Goal: Task Accomplishment & Management: Use online tool/utility

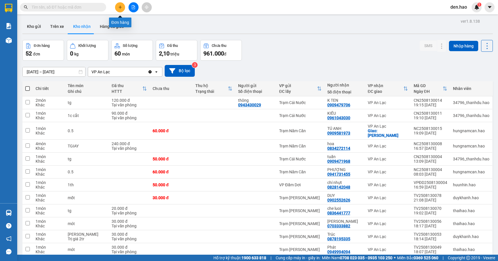
click at [120, 9] on button at bounding box center [120, 7] width 10 height 10
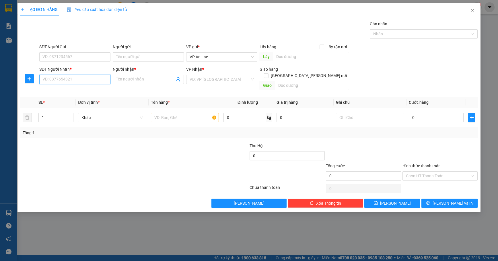
click at [64, 76] on input "SĐT Người Nhận *" at bounding box center [74, 79] width 71 height 9
type input "0843180188"
click at [64, 90] on div "0843180188 - [PERSON_NAME]" at bounding box center [75, 91] width 64 height 6
type input "anh"
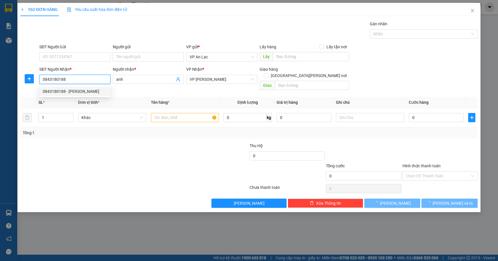
type input "30.000"
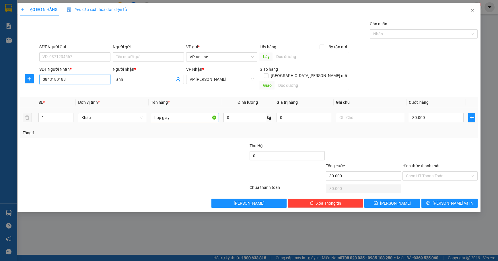
type input "0843180188"
click at [178, 114] on input "hop giay" at bounding box center [185, 117] width 68 height 9
type input "h"
type input "thung"
click at [434, 113] on input "30.000" at bounding box center [436, 117] width 55 height 9
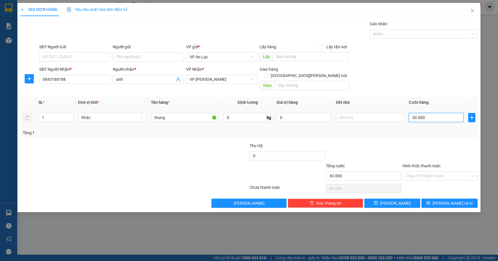
type input "0"
click at [409, 113] on input "0" at bounding box center [436, 117] width 55 height 9
type input "30"
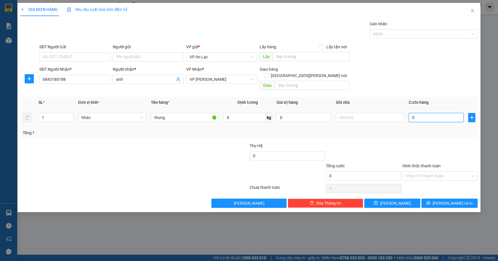
type input "30"
type input "330"
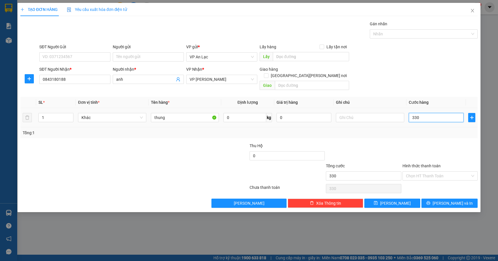
type input "30"
type input "30.000"
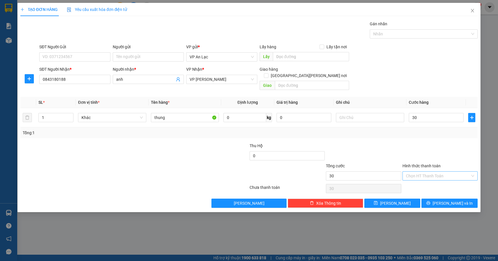
type input "30.000"
click at [430, 171] on input "Hình thức thanh toán" at bounding box center [438, 175] width 64 height 9
click at [426, 179] on div "Tại văn phòng" at bounding box center [440, 181] width 68 height 6
type input "0"
click at [430, 201] on icon "printer" at bounding box center [429, 203] width 4 height 4
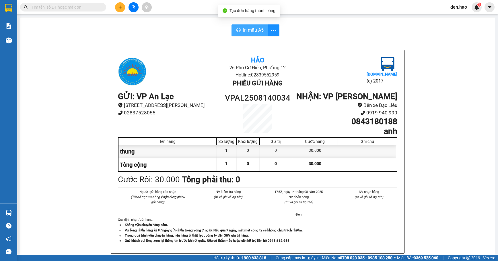
click at [238, 32] on button "In mẫu A5" at bounding box center [250, 29] width 37 height 11
click at [67, 10] on span at bounding box center [63, 7] width 86 height 9
click at [66, 7] on input "text" at bounding box center [66, 7] width 68 height 6
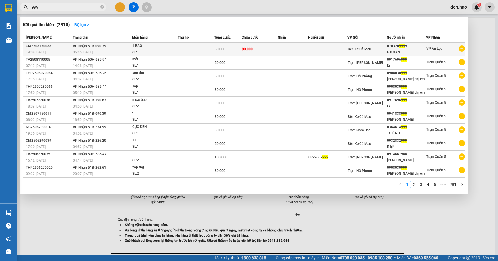
type input "999"
click at [351, 48] on span "Bến Xe Cà Mau" at bounding box center [360, 49] width 24 height 4
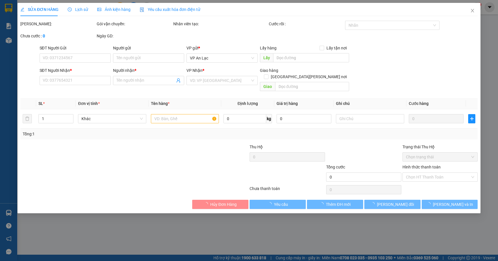
type input "0703209999"
type input "C NHÀN"
type input "80.000"
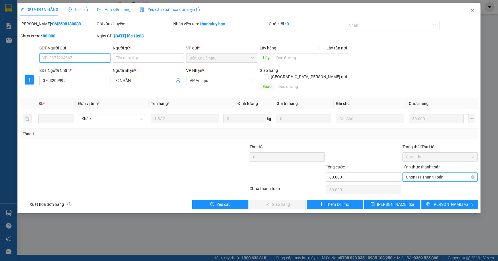
click at [414, 172] on span "Chọn HT Thanh Toán" at bounding box center [440, 176] width 68 height 9
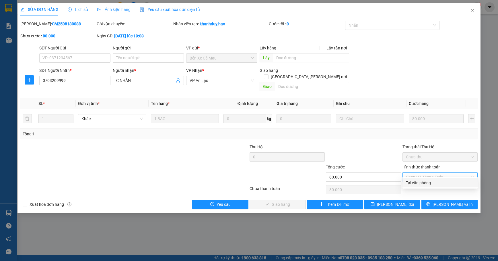
click at [421, 180] on div "Tại văn phòng" at bounding box center [440, 182] width 68 height 6
type input "0"
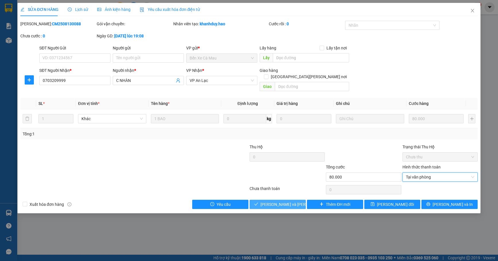
click at [279, 201] on span "[PERSON_NAME] và [PERSON_NAME] hàng" at bounding box center [299, 204] width 77 height 6
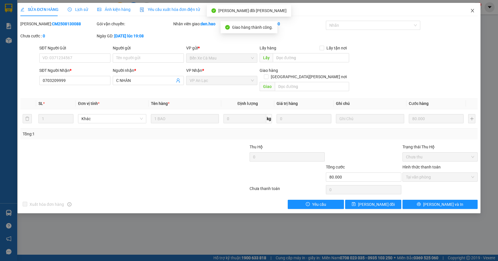
click at [473, 9] on icon "close" at bounding box center [472, 10] width 5 height 5
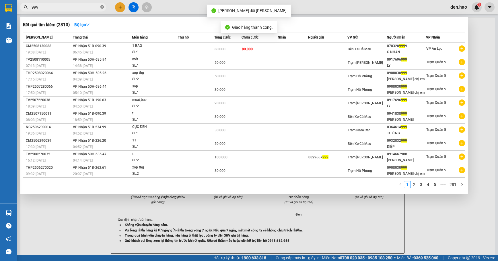
click at [102, 7] on icon "close-circle" at bounding box center [101, 6] width 3 height 3
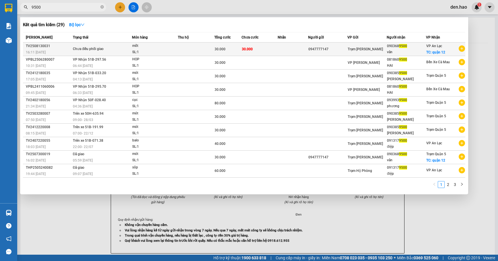
type input "9500"
click at [342, 50] on div "0947777147" at bounding box center [327, 49] width 39 height 6
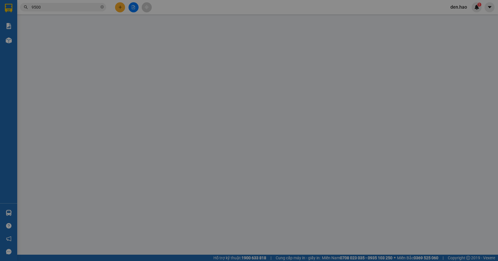
type input "0947777147"
type input "0903689500"
type input "vân"
checkbox input "true"
type input "quận 12"
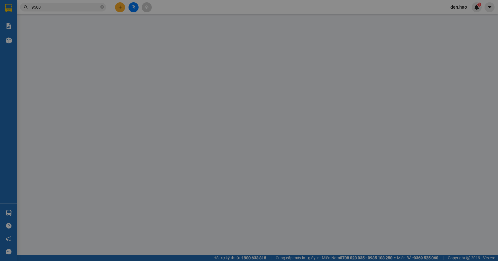
type input "30.000"
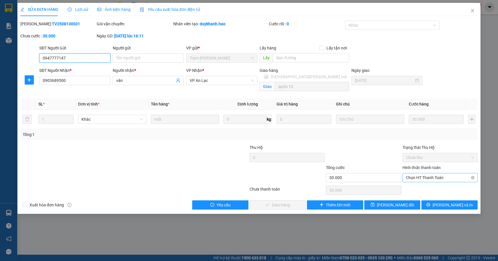
click at [432, 178] on span "Chọn HT Thanh Toán" at bounding box center [440, 177] width 68 height 9
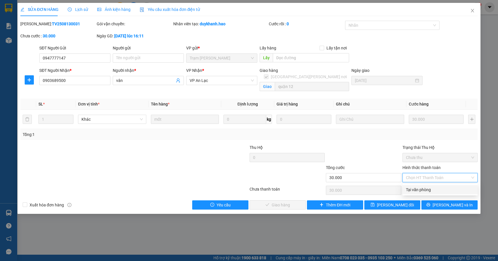
click at [422, 188] on div "Tại văn phòng" at bounding box center [440, 189] width 68 height 6
type input "0"
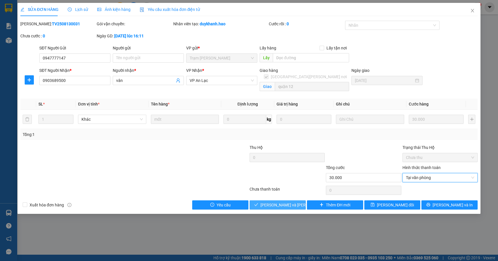
click at [259, 208] on button "[PERSON_NAME] và [PERSON_NAME] hàng" at bounding box center [278, 204] width 56 height 9
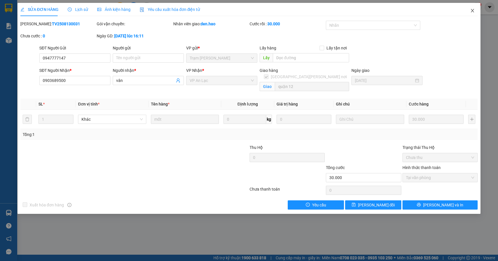
click at [473, 12] on icon "close" at bounding box center [472, 10] width 5 height 5
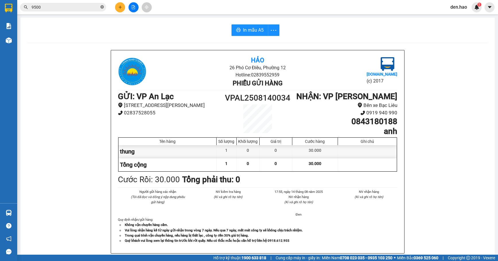
click at [102, 7] on icon "close-circle" at bounding box center [101, 6] width 3 height 3
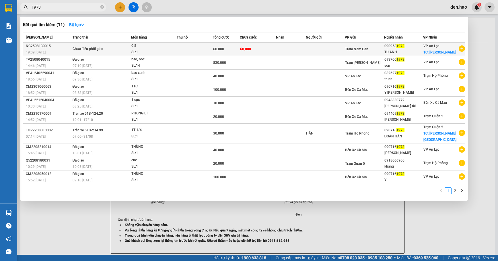
type input "1973"
click at [325, 46] on td at bounding box center [325, 48] width 39 height 13
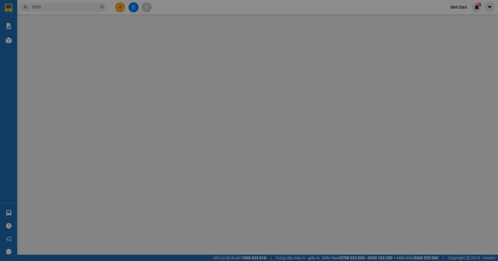
type input "0909581973"
type input "TÚ ANH"
checkbox input "true"
type input "[PERSON_NAME]"
type input "60.000"
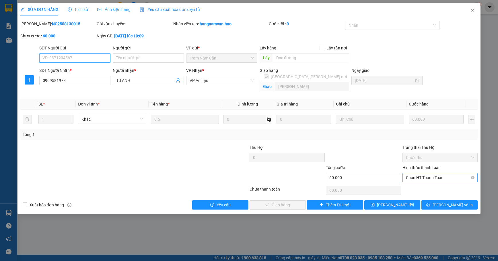
click at [426, 175] on span "Chọn HT Thanh Toán" at bounding box center [440, 177] width 68 height 9
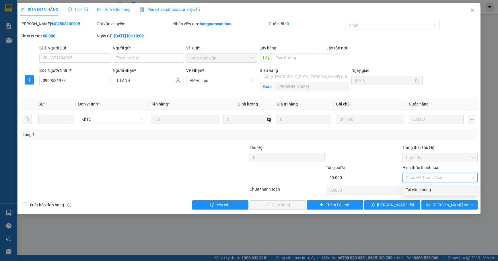
drag, startPoint x: 420, startPoint y: 187, endPoint x: 383, endPoint y: 185, distance: 37.6
click at [419, 187] on div "Tại văn phòng" at bounding box center [440, 189] width 68 height 6
type input "0"
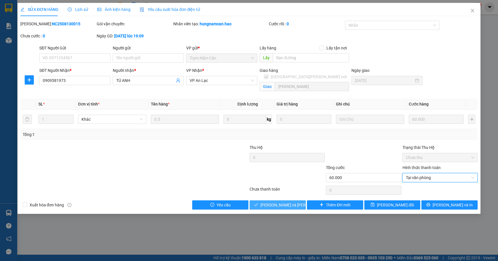
click at [275, 204] on span "[PERSON_NAME] và [PERSON_NAME] hàng" at bounding box center [299, 204] width 77 height 6
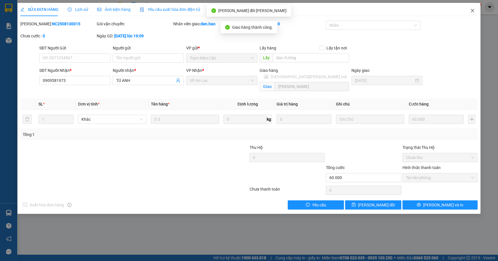
click at [472, 11] on icon "close" at bounding box center [472, 10] width 3 height 3
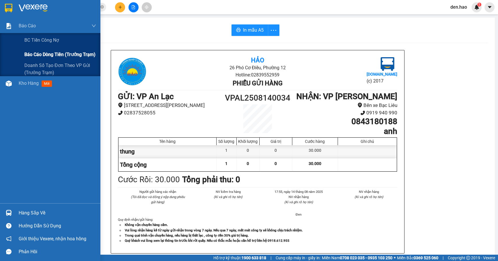
click at [51, 53] on span "Báo cáo dòng tiền (trưởng trạm)" at bounding box center [59, 54] width 71 height 7
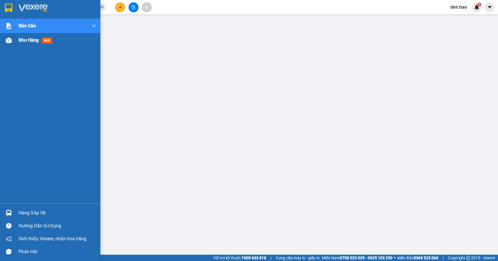
click at [9, 41] on img at bounding box center [9, 40] width 6 height 6
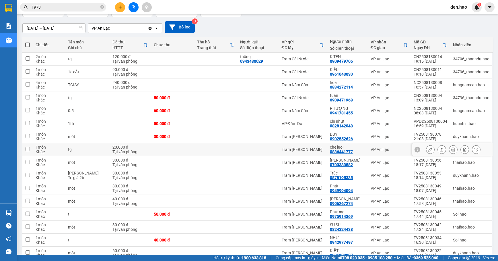
scroll to position [126, 0]
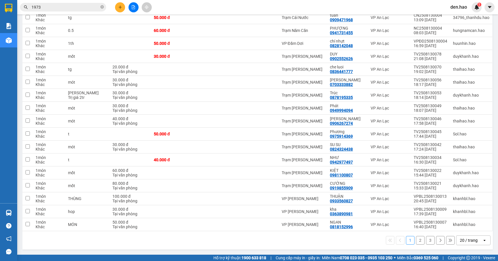
click at [426, 242] on button "3" at bounding box center [430, 240] width 9 height 9
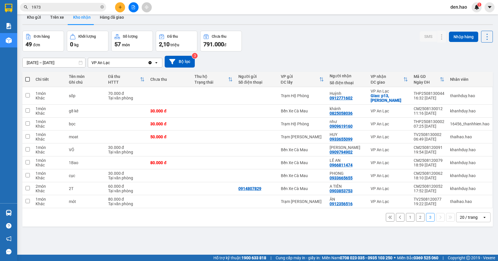
scroll to position [0, 0]
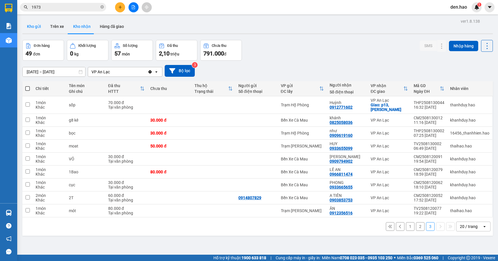
click at [36, 25] on button "Kho gửi" at bounding box center [33, 27] width 23 height 14
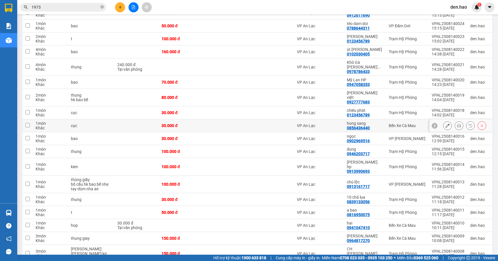
scroll to position [207, 0]
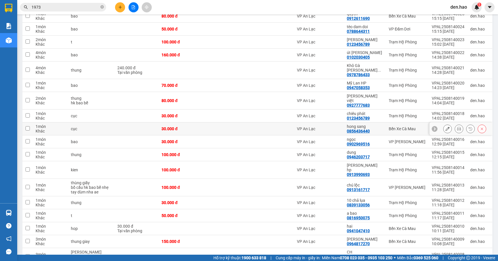
click at [377, 124] on div "hong sang" at bounding box center [365, 126] width 36 height 5
checkbox input "true"
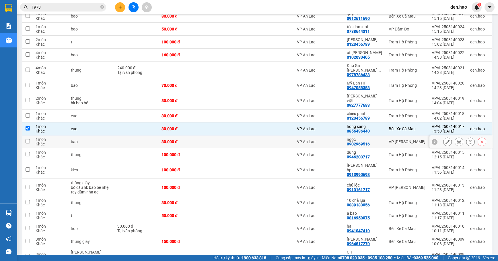
click at [368, 137] on div "ngọc" at bounding box center [365, 139] width 36 height 5
checkbox input "true"
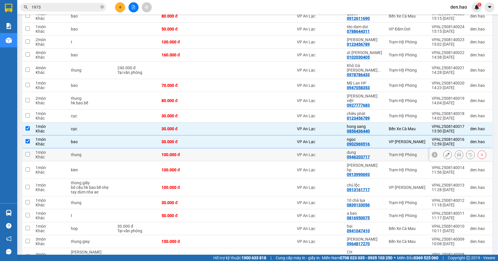
click at [367, 154] on div "0946203717" at bounding box center [358, 156] width 23 height 5
click at [374, 163] on div "[PERSON_NAME] hp" at bounding box center [365, 167] width 36 height 9
checkbox input "true"
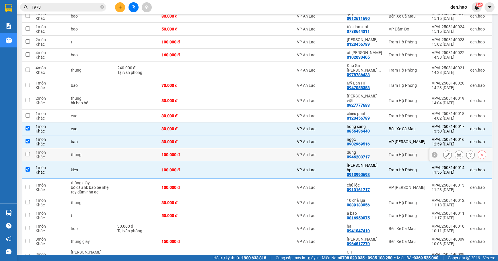
click at [370, 150] on div "dung" at bounding box center [365, 152] width 36 height 5
checkbox input "true"
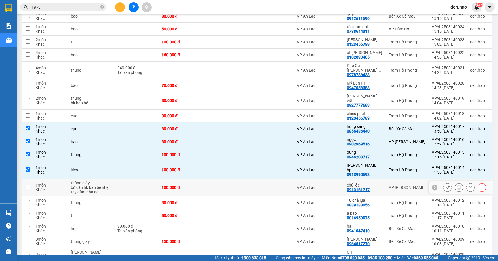
click at [380, 178] on td "chú lộc 0913161717" at bounding box center [365, 187] width 42 height 18
checkbox input "true"
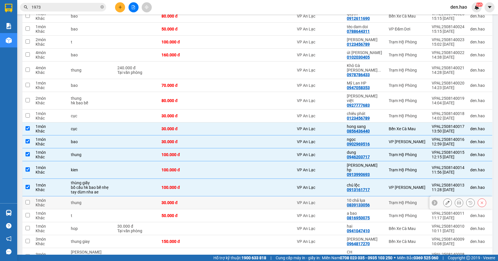
click at [380, 196] on td "10 chả lụa 0839133056" at bounding box center [365, 202] width 42 height 13
checkbox input "true"
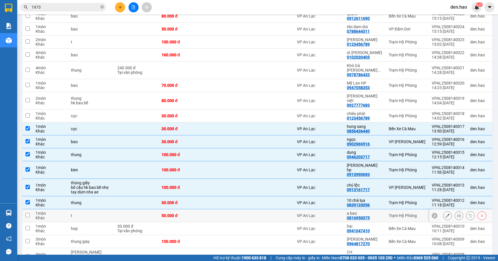
click at [379, 211] on div "a bao" at bounding box center [365, 213] width 36 height 5
checkbox input "true"
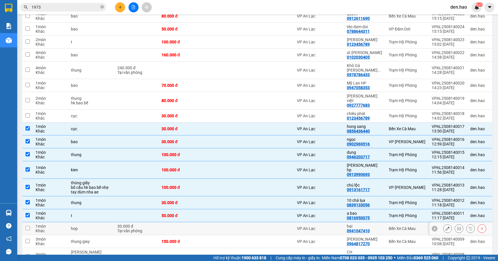
click at [377, 224] on div "hai" at bounding box center [365, 226] width 36 height 5
checkbox input "true"
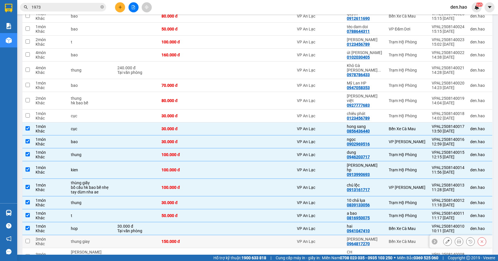
click at [379, 236] on div "[PERSON_NAME] 0964817270" at bounding box center [365, 240] width 36 height 9
checkbox input "true"
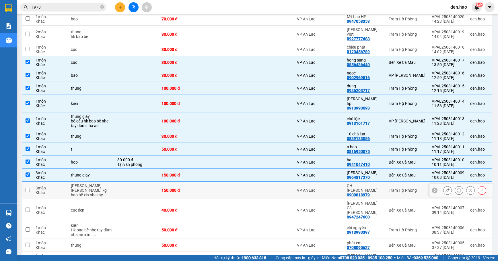
scroll to position [284, 0]
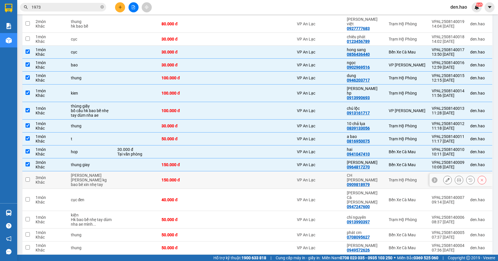
click at [386, 171] on td "Trạm Hộ Phòng" at bounding box center [407, 180] width 43 height 18
checkbox input "true"
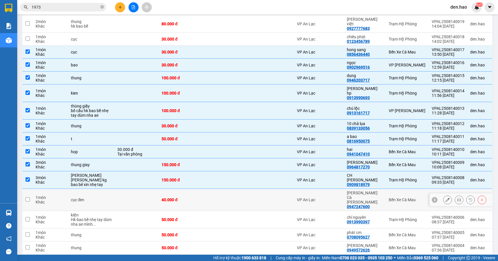
click at [382, 189] on td "[PERSON_NAME] Cà [PERSON_NAME] 0947247600" at bounding box center [365, 200] width 42 height 22
checkbox input "true"
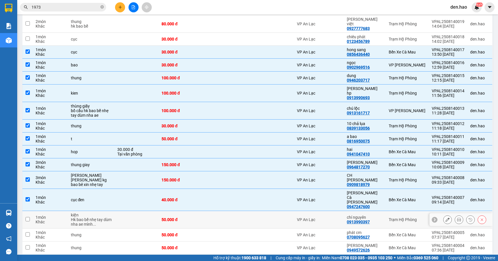
click at [379, 215] on div "[PERSON_NAME] 0913990397" at bounding box center [365, 219] width 36 height 9
checkbox input "true"
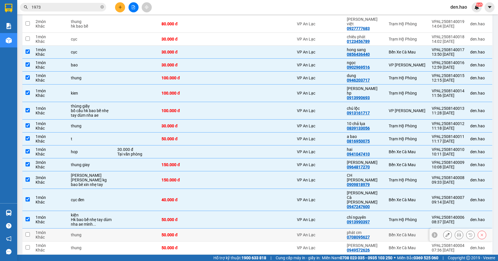
click at [379, 230] on div "phát cm 0708095627" at bounding box center [365, 234] width 36 height 9
checkbox input "true"
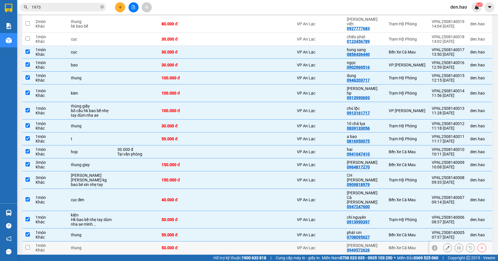
click at [381, 241] on td "[PERSON_NAME] 0949572626" at bounding box center [365, 247] width 42 height 13
checkbox input "true"
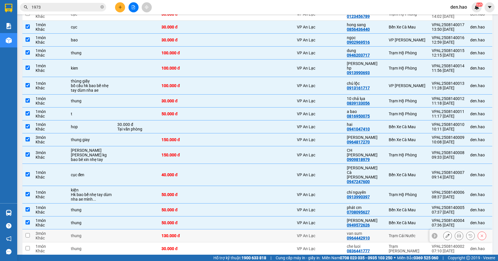
scroll to position [322, 0]
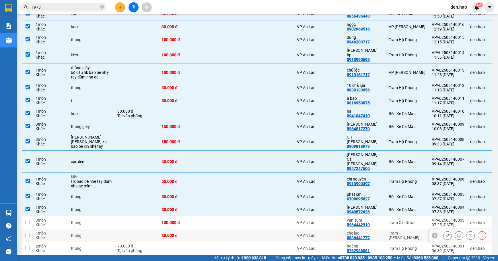
click at [386, 229] on td "Trạm [PERSON_NAME]" at bounding box center [407, 235] width 43 height 13
checkbox input "true"
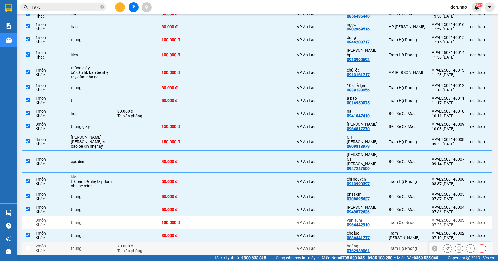
click at [390, 246] on div "Trạm Hộ Phòng" at bounding box center [407, 248] width 37 height 5
checkbox input "true"
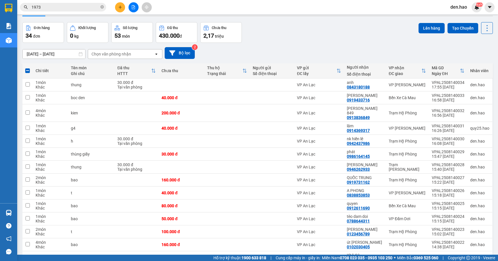
scroll to position [16, 0]
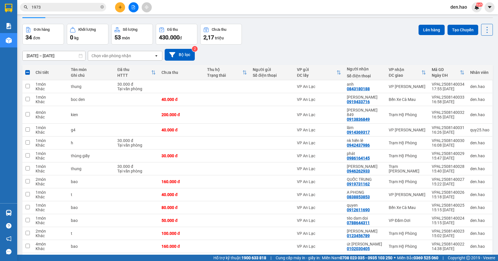
click at [428, 30] on button "Lên hàng" at bounding box center [432, 30] width 26 height 10
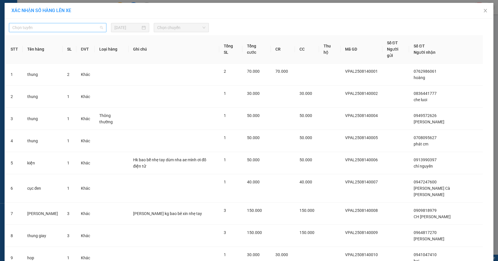
click at [90, 29] on span "Chọn tuyến" at bounding box center [57, 27] width 91 height 9
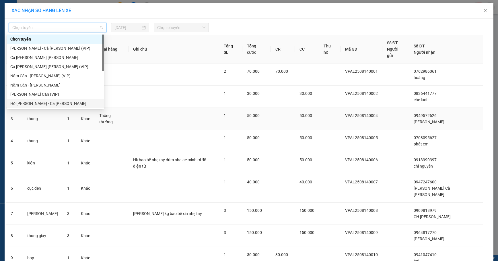
click at [40, 102] on div "Hồ [PERSON_NAME] - Cà [PERSON_NAME]" at bounding box center [55, 103] width 90 height 6
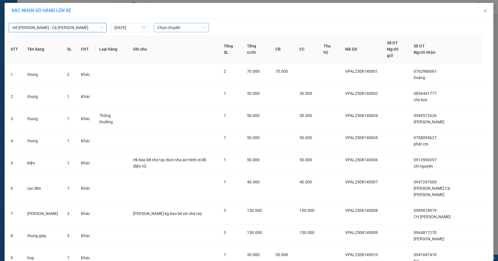
click at [189, 23] on div "Chọn chuyến" at bounding box center [181, 27] width 55 height 9
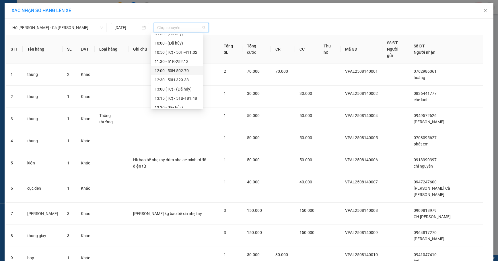
scroll to position [38, 0]
click at [177, 63] on div "12:30 - 50H-329.38" at bounding box center [177, 65] width 45 height 6
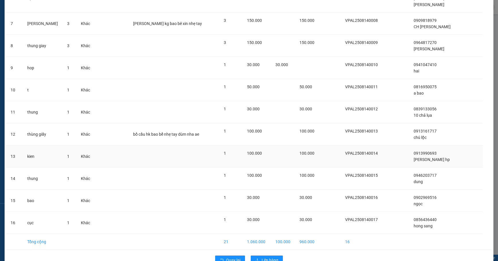
scroll to position [197, 0]
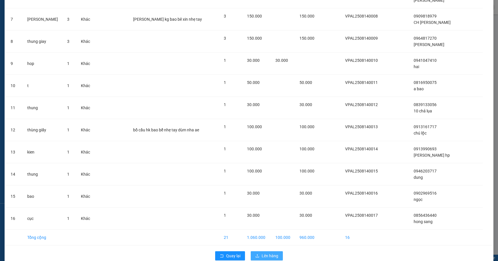
click at [257, 251] on button "Lên hàng" at bounding box center [267, 255] width 32 height 9
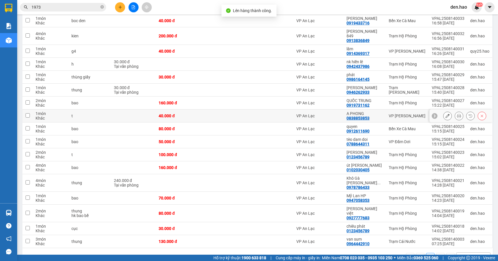
scroll to position [100, 0]
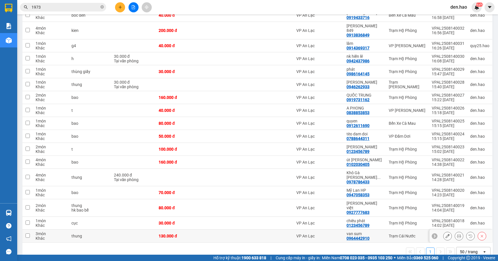
click at [367, 236] on div "0964442910" at bounding box center [358, 238] width 23 height 5
click at [243, 229] on td at bounding box center [225, 235] width 46 height 13
checkbox input "true"
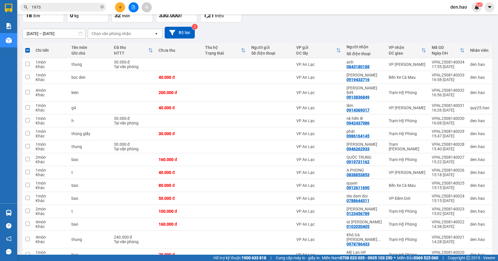
scroll to position [24, 0]
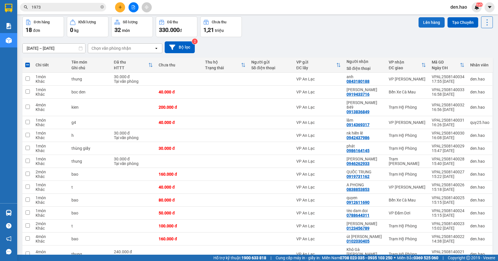
click at [428, 23] on button "Lên hàng" at bounding box center [432, 22] width 26 height 10
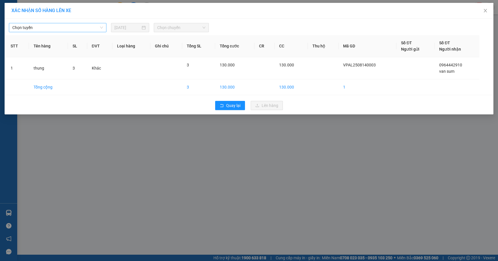
click at [79, 29] on span "Chọn tuyến" at bounding box center [57, 27] width 91 height 9
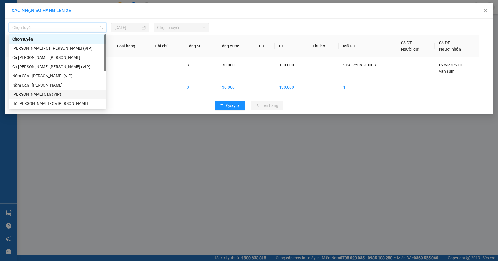
scroll to position [38, 0]
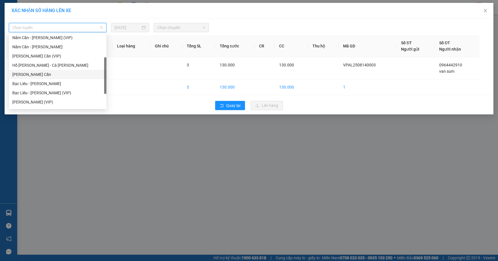
click at [44, 73] on div "[PERSON_NAME] Căn" at bounding box center [57, 74] width 91 height 6
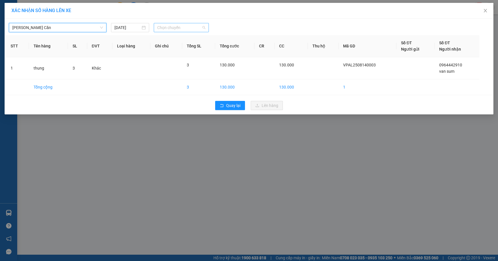
click at [176, 26] on span "Chọn chuyến" at bounding box center [181, 27] width 48 height 9
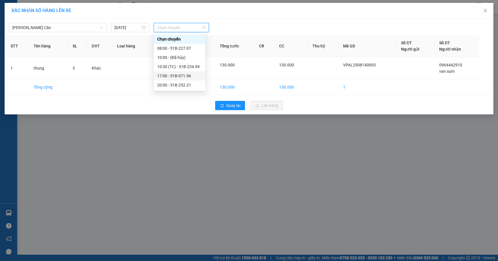
click at [190, 76] on div "17:00 - 51B-071.96" at bounding box center [179, 76] width 45 height 6
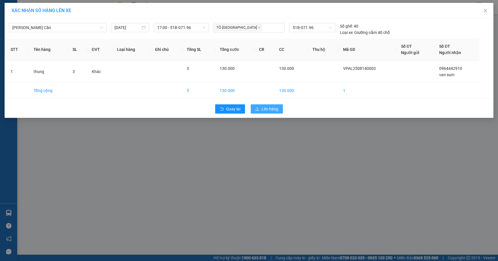
click at [261, 110] on button "Lên hàng" at bounding box center [267, 108] width 32 height 9
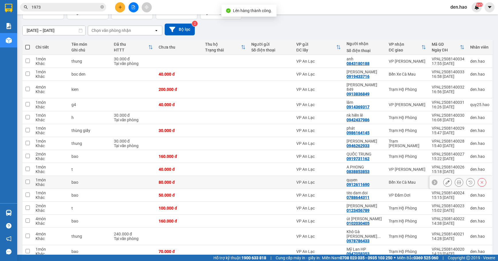
scroll to position [87, 0]
